Goal: Check status: Check status

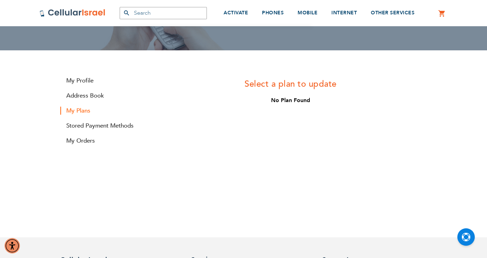
scroll to position [68, 0]
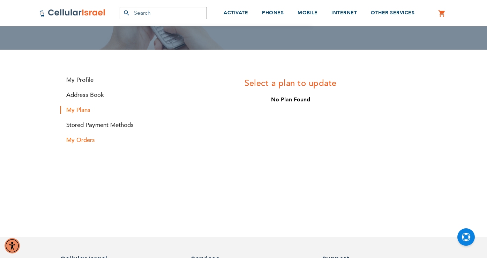
click at [79, 137] on link "My Orders" at bounding box center [102, 140] width 84 height 8
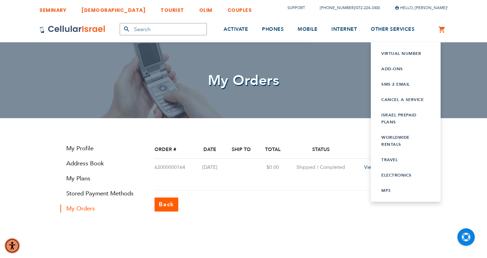
click at [400, 97] on link "Cancel a service" at bounding box center [405, 99] width 49 height 7
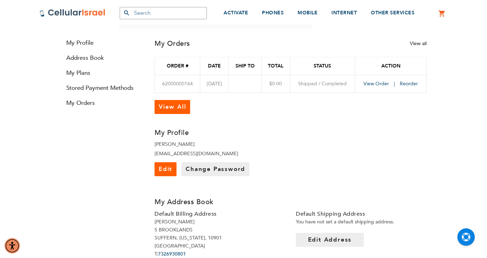
scroll to position [103, 0]
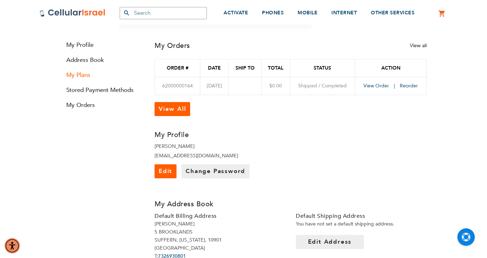
click at [85, 75] on link "My Plans" at bounding box center [102, 75] width 84 height 8
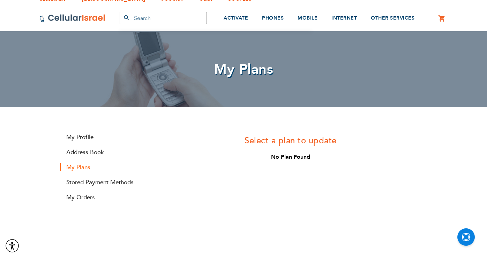
scroll to position [15, 0]
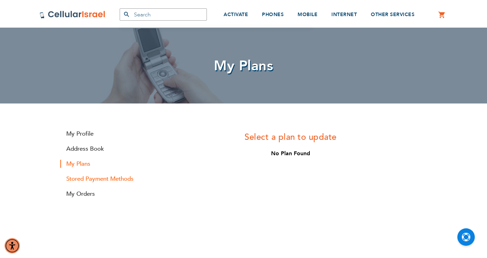
click at [100, 176] on link "Stored Payment Methods" at bounding box center [102, 178] width 84 height 8
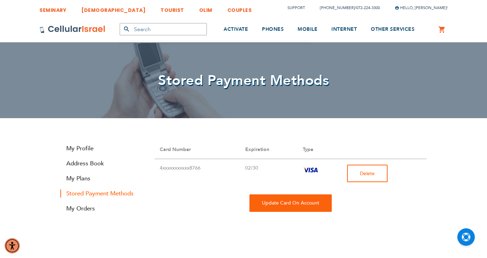
click at [369, 172] on span "Delete" at bounding box center [367, 173] width 15 height 7
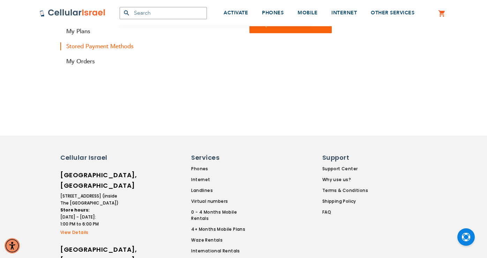
scroll to position [170, 0]
click at [82, 59] on link "My Orders" at bounding box center [102, 61] width 84 height 8
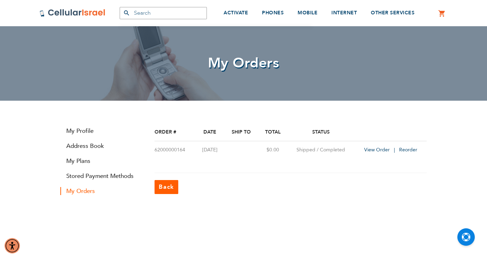
scroll to position [18, 0]
click at [379, 148] on span "View Order" at bounding box center [376, 149] width 25 height 7
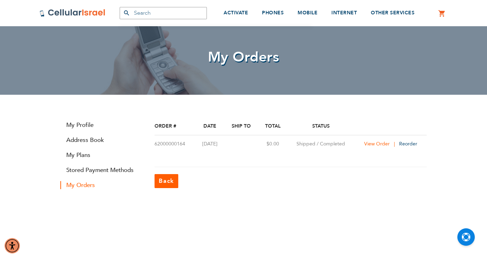
scroll to position [24, 0]
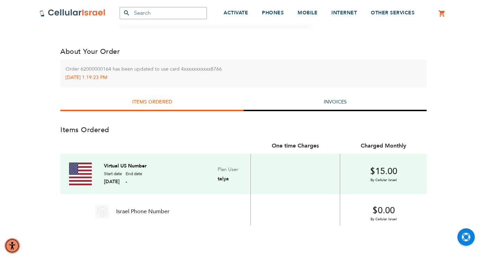
scroll to position [122, 0]
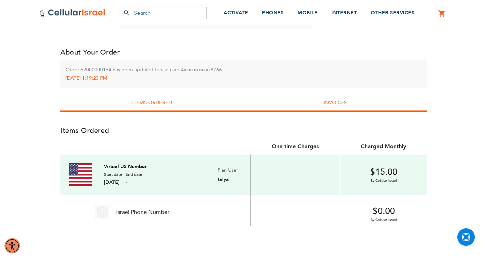
click at [340, 101] on link "Invoices" at bounding box center [335, 102] width 23 height 7
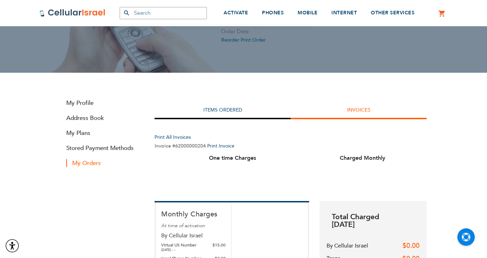
scroll to position [76, 0]
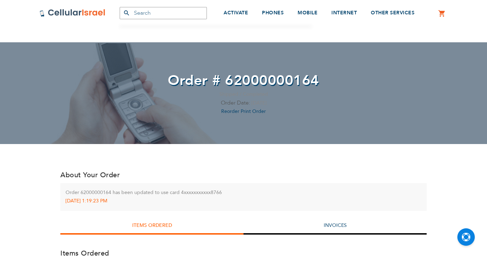
scroll to position [122, 0]
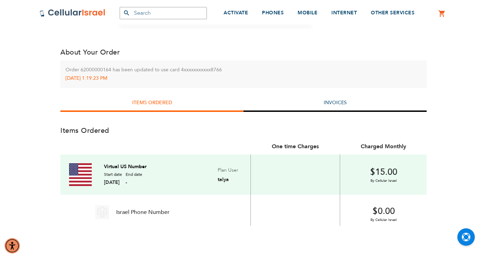
click at [142, 175] on span "End date" at bounding box center [134, 174] width 17 height 6
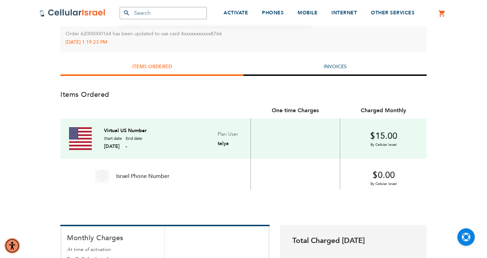
scroll to position [159, 0]
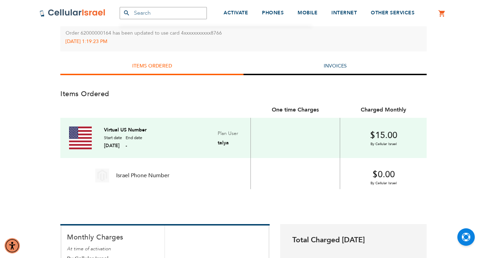
click at [119, 147] on span "[DATE]" at bounding box center [113, 145] width 18 height 7
drag, startPoint x: 148, startPoint y: 184, endPoint x: 132, endPoint y: 174, distance: 18.7
click at [148, 184] on td "Israel Phone Number" at bounding box center [155, 172] width 190 height 28
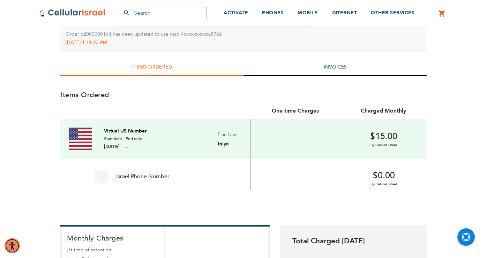
drag, startPoint x: 132, startPoint y: 174, endPoint x: 144, endPoint y: 180, distance: 13.7
click at [132, 174] on span "Israel Phone Number" at bounding box center [142, 176] width 53 height 7
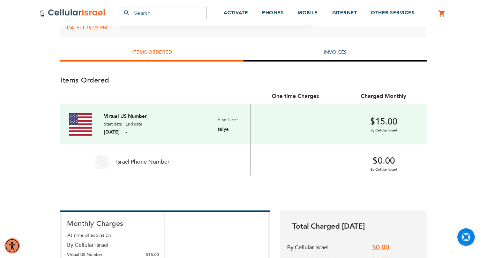
scroll to position [177, 0]
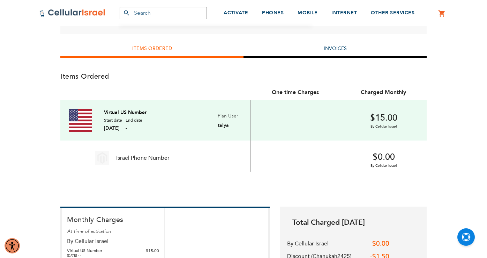
drag, startPoint x: 80, startPoint y: 121, endPoint x: 92, endPoint y: 119, distance: 12.4
click at [80, 121] on img at bounding box center [80, 120] width 23 height 23
